Goal: Information Seeking & Learning: Learn about a topic

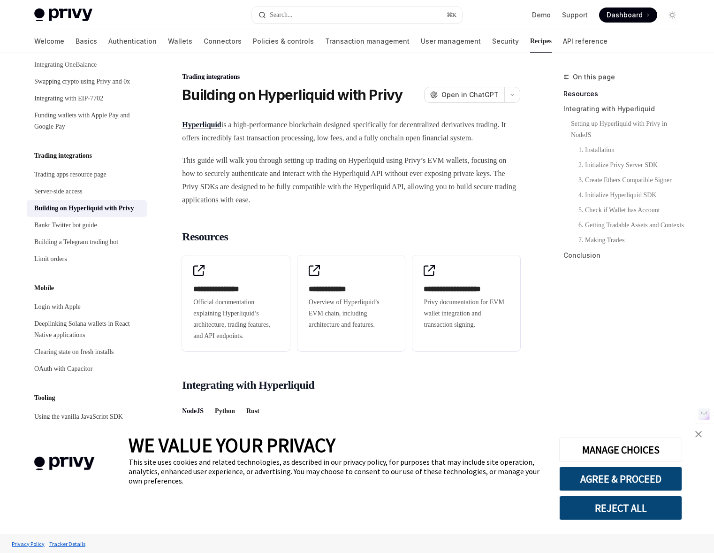
click at [697, 435] on img "close banner" at bounding box center [698, 434] width 7 height 7
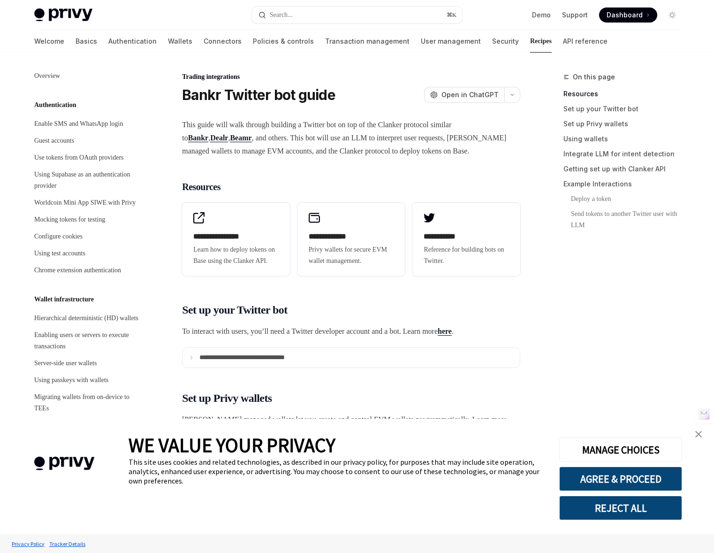
scroll to position [896, 0]
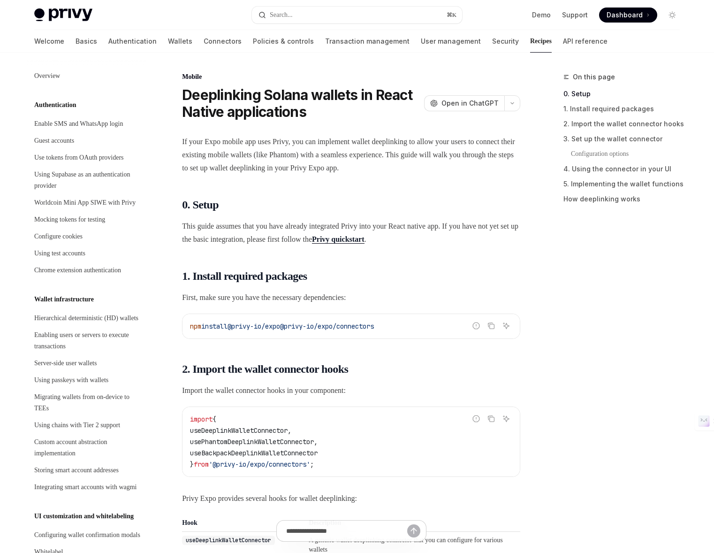
type textarea "*"
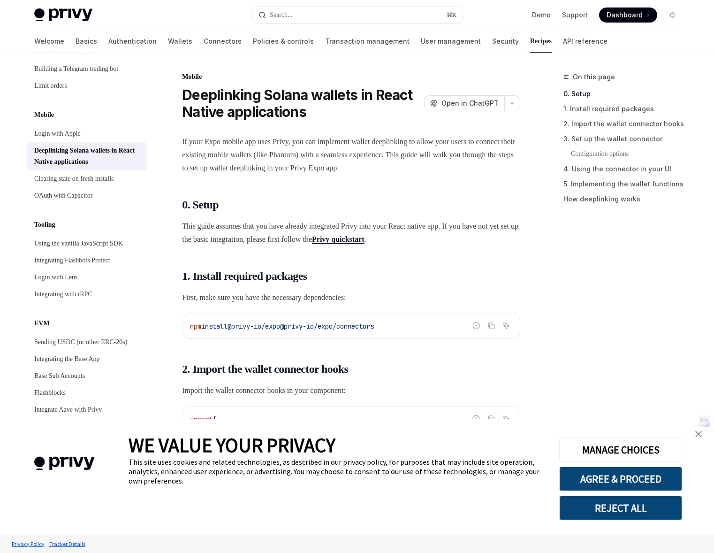
click at [698, 436] on img "close banner" at bounding box center [698, 434] width 7 height 7
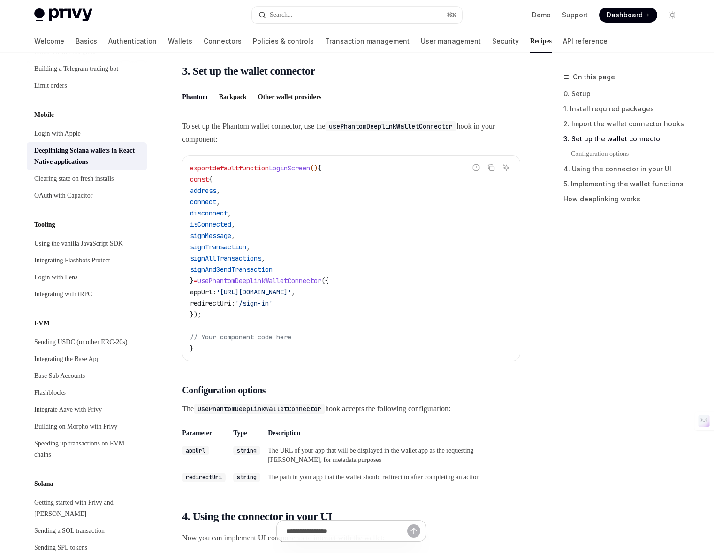
scroll to position [555, 0]
